Goal: Task Accomplishment & Management: Manage account settings

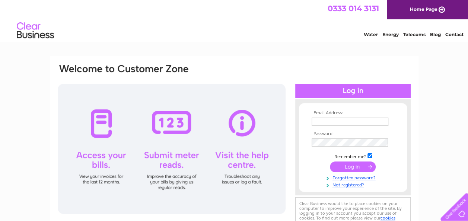
type input "[PERSON_NAME][EMAIL_ADDRESS][DOMAIN_NAME]"
click at [351, 169] on input "submit" at bounding box center [353, 167] width 46 height 10
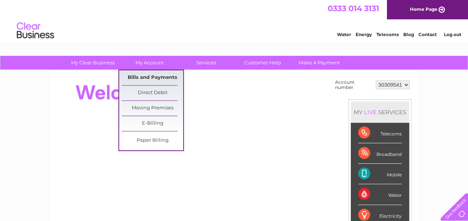
click at [153, 72] on link "Bills and Payments" at bounding box center [152, 77] width 61 height 15
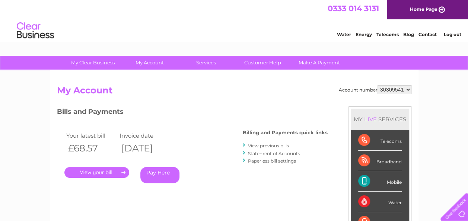
click at [108, 170] on link "." at bounding box center [96, 172] width 65 height 11
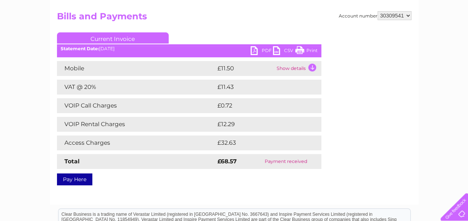
scroll to position [65, 0]
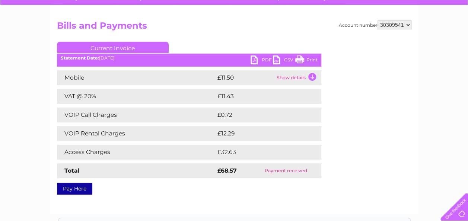
click at [267, 60] on link "PDF" at bounding box center [262, 60] width 22 height 11
click at [312, 61] on link "Print" at bounding box center [306, 60] width 22 height 11
